Goal: Unclear

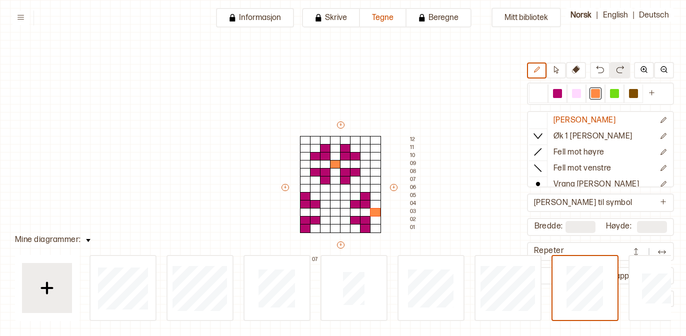
scroll to position [47, 74]
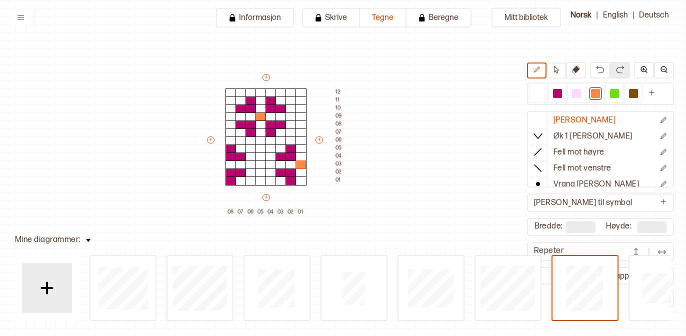
click at [633, 244] on button at bounding box center [636, 251] width 20 height 15
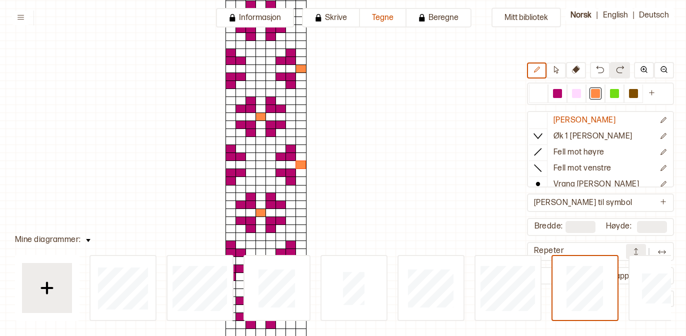
click at [662, 253] on img at bounding box center [662, 252] width 10 height 10
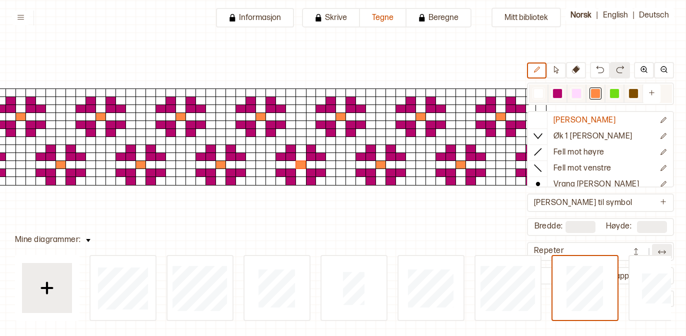
click at [558, 89] on div at bounding box center [557, 93] width 9 height 9
click at [220, 165] on div at bounding box center [220, 164] width 11 height 9
click at [298, 166] on div at bounding box center [300, 164] width 11 height 9
click at [260, 117] on div at bounding box center [260, 116] width 11 height 9
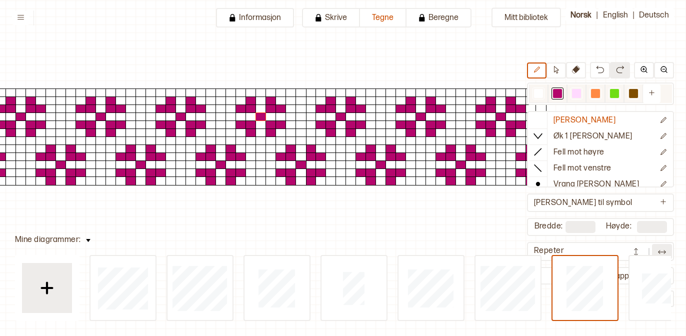
click at [578, 94] on div at bounding box center [576, 93] width 9 height 9
click at [382, 164] on div at bounding box center [380, 164] width 11 height 9
click at [300, 165] on div at bounding box center [300, 164] width 11 height 9
click at [608, 94] on div at bounding box center [614, 93] width 19 height 18
click at [636, 93] on div at bounding box center [633, 93] width 9 height 9
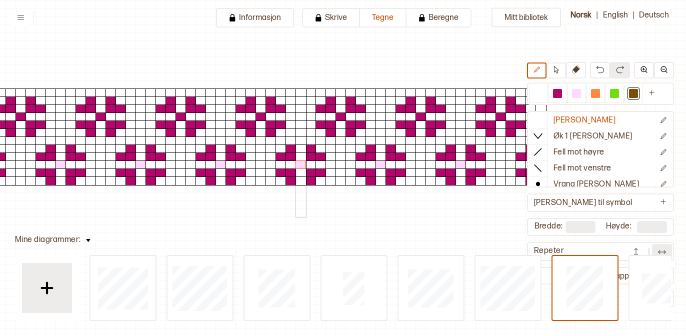
click at [300, 166] on div at bounding box center [300, 164] width 11 height 9
click at [399, 219] on div "Mitt bibliotek [PERSON_NAME] Øk 1 [PERSON_NAME] Fell mot høyre Fell mot venstre…" at bounding box center [612, 289] width 1372 height 672
click at [261, 117] on div at bounding box center [260, 116] width 11 height 9
click at [372, 234] on div "Mitt bibliotek [PERSON_NAME] Øk 1 [PERSON_NAME] Fell mot høyre Fell mot venstre…" at bounding box center [612, 289] width 1372 height 672
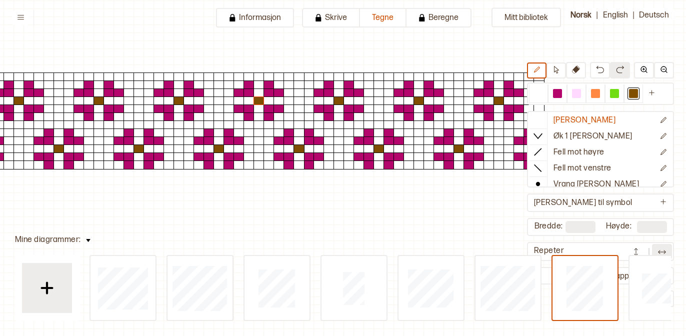
scroll to position [64, 76]
